Goal: Navigation & Orientation: Find specific page/section

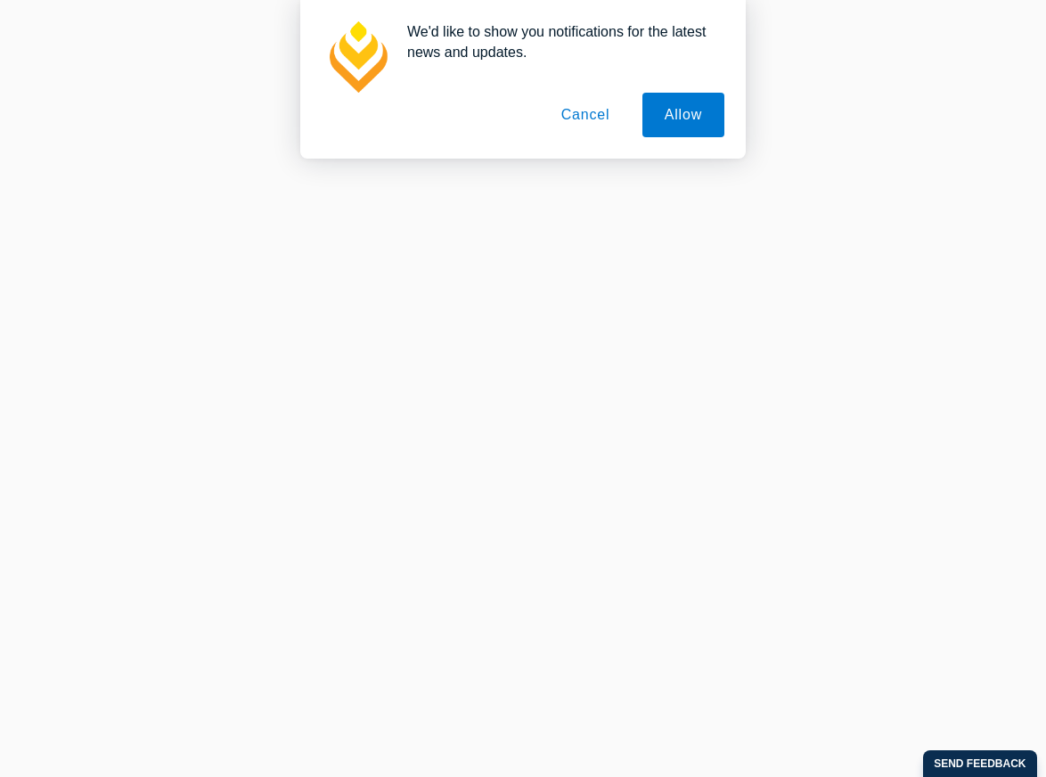
scroll to position [430, 0]
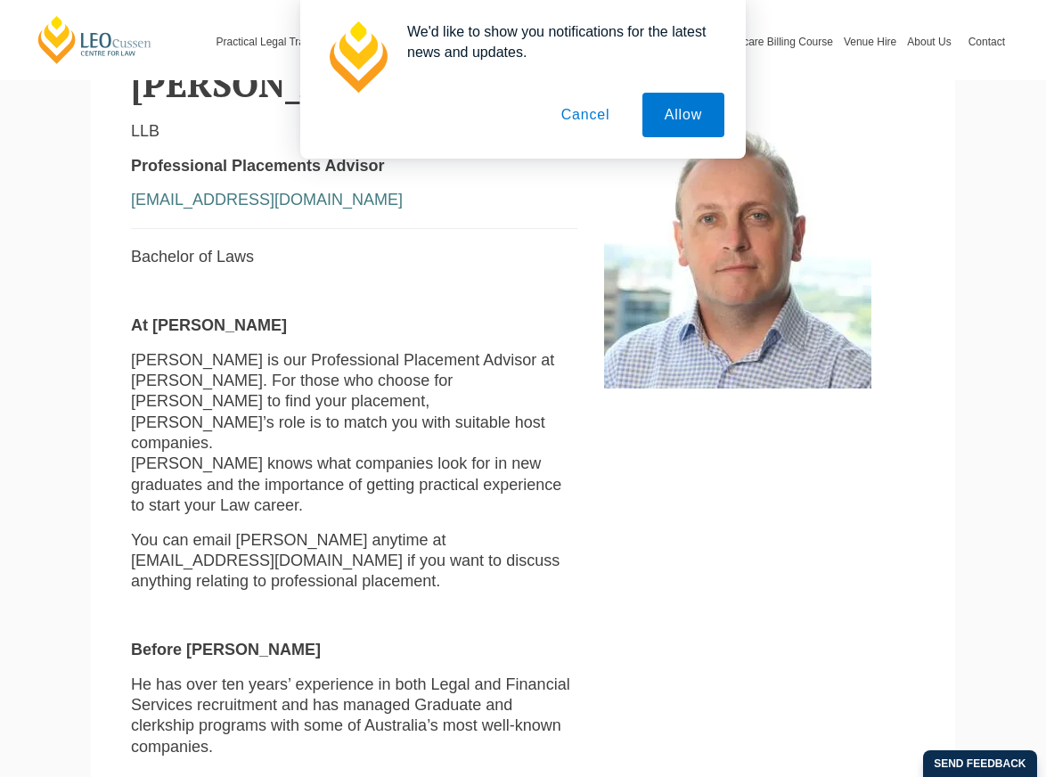
click at [601, 102] on button "Cancel" at bounding box center [586, 115] width 94 height 45
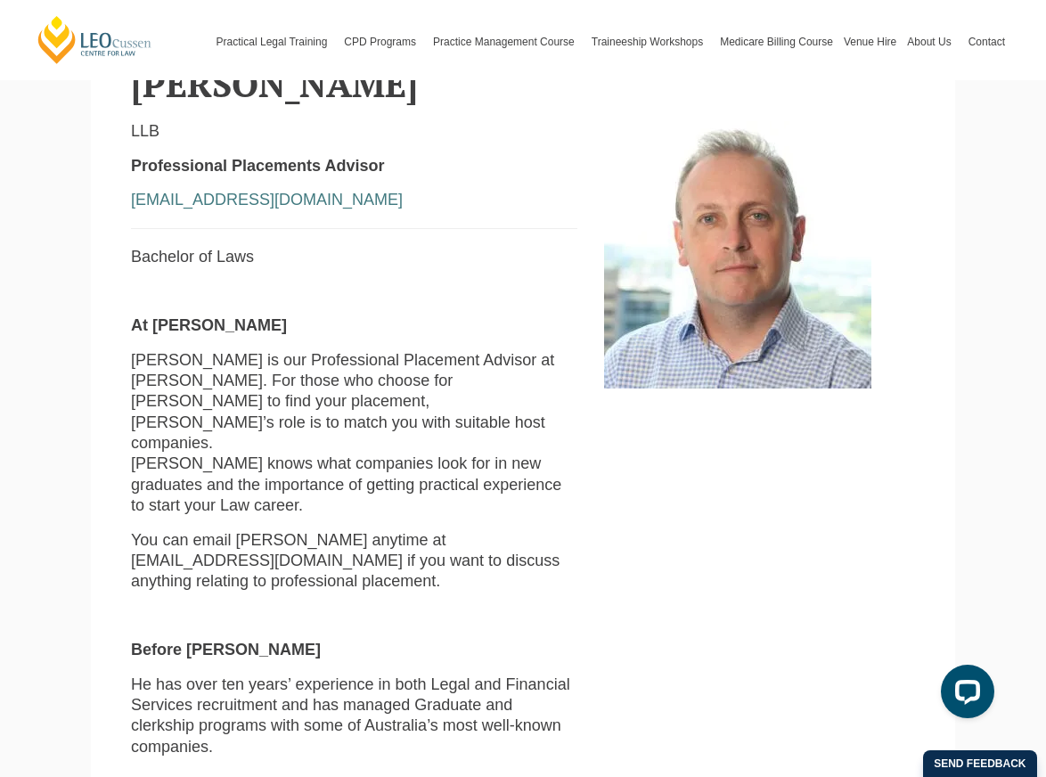
scroll to position [158, 0]
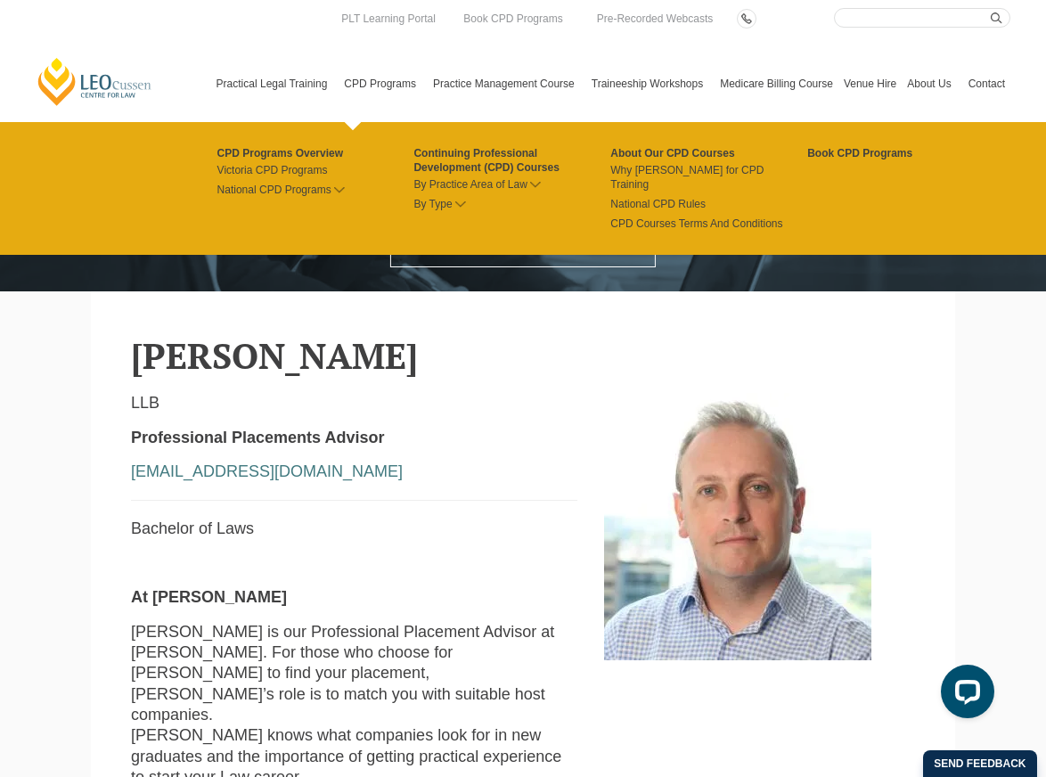
click at [354, 46] on link "CPD Programs" at bounding box center [383, 83] width 89 height 77
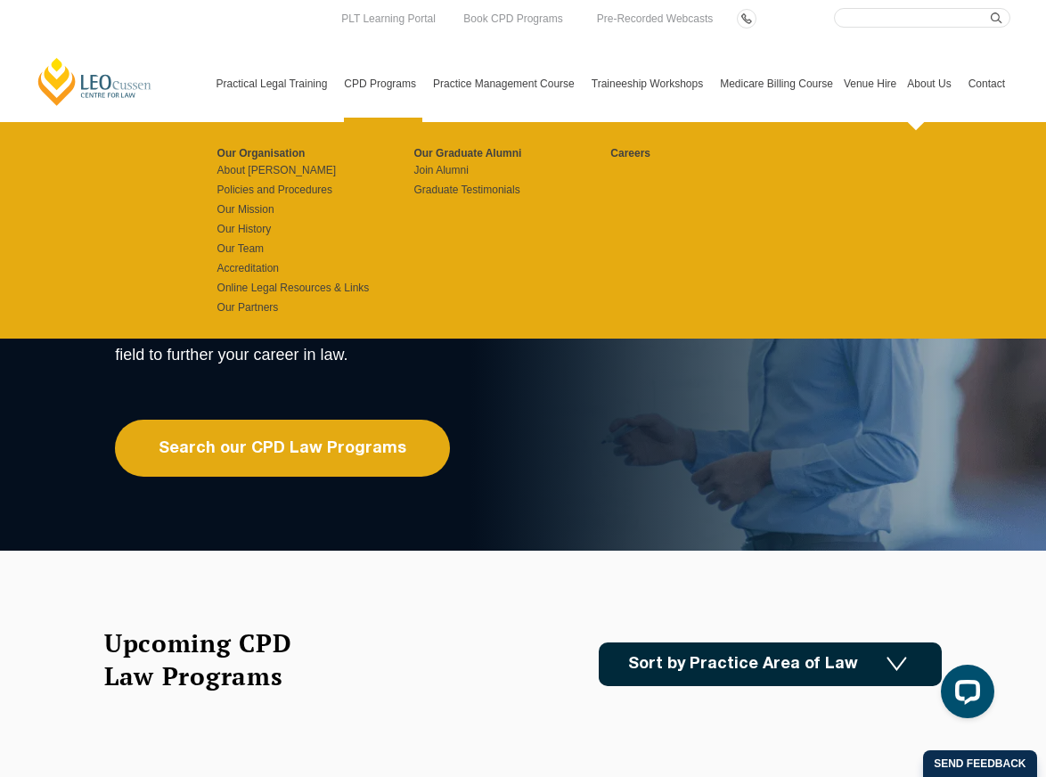
click at [924, 78] on link "About Us" at bounding box center [932, 83] width 61 height 77
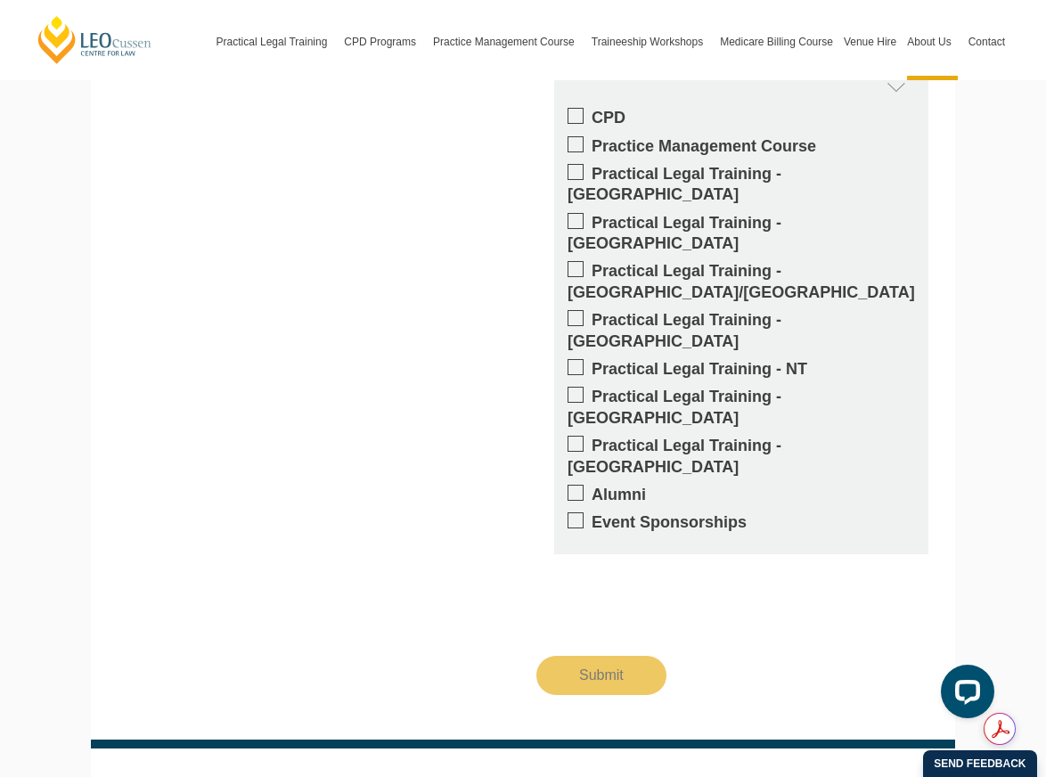
scroll to position [2443, 0]
